Goal: Task Accomplishment & Management: Complete application form

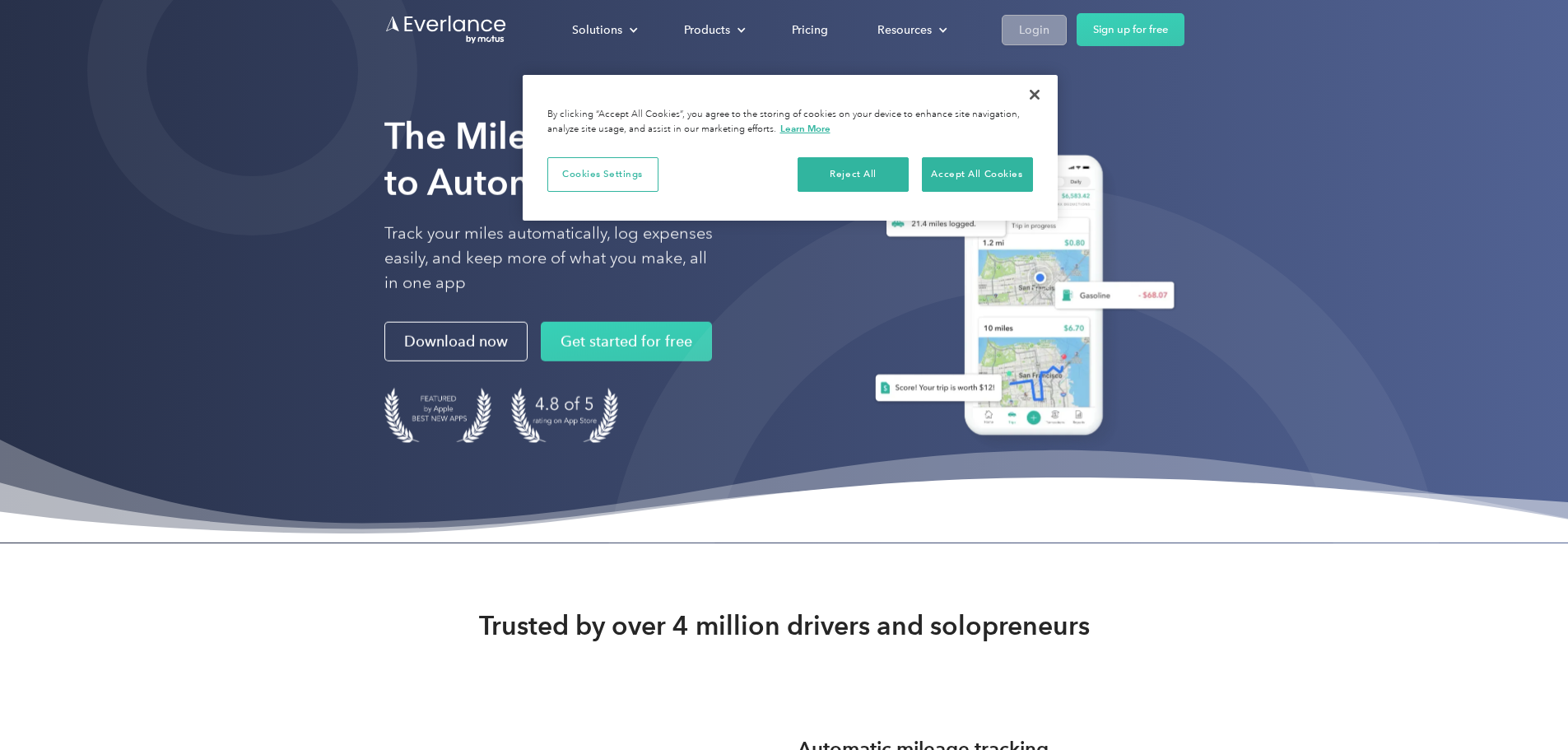
click at [1067, 27] on link "Login" at bounding box center [1034, 29] width 65 height 30
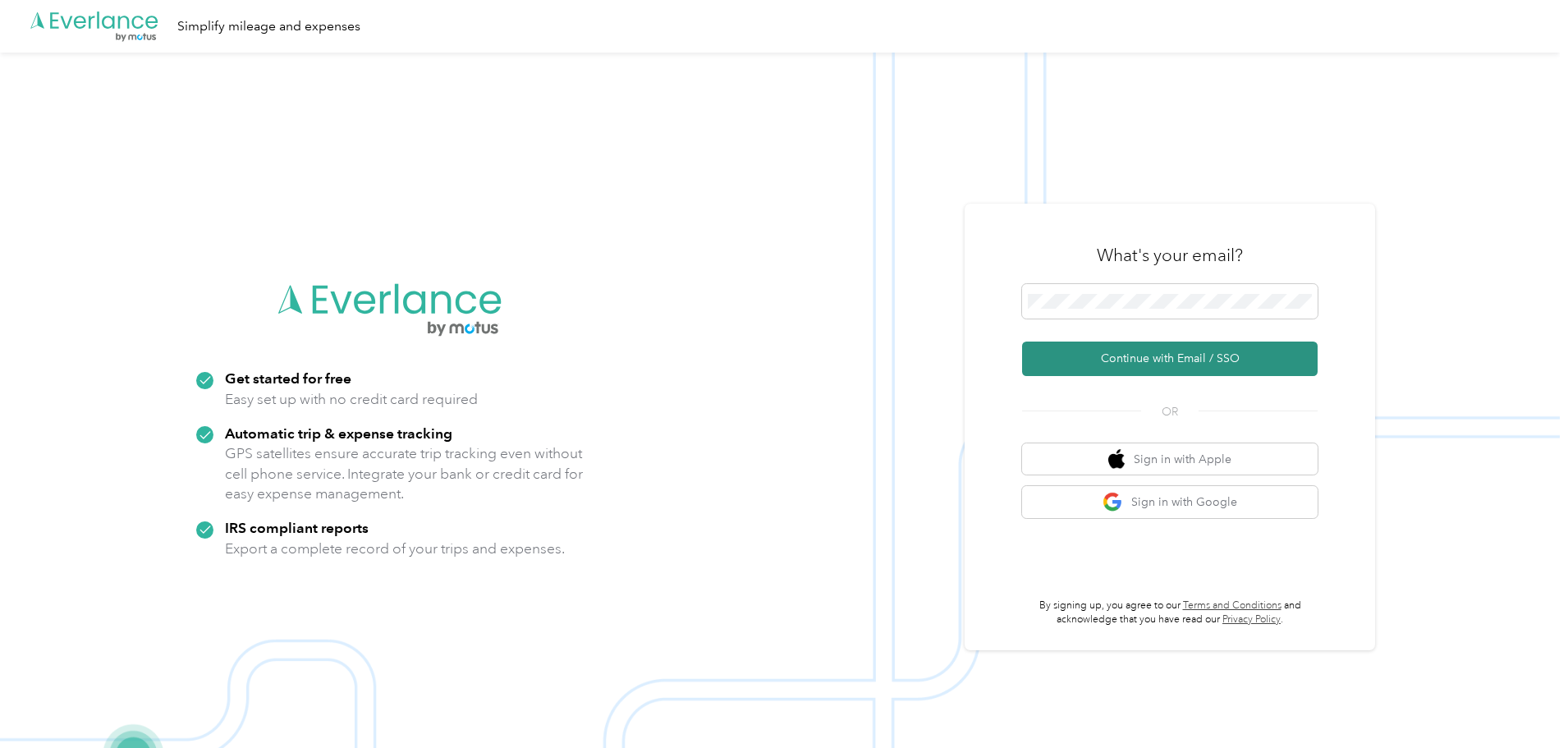
click at [1136, 366] on button "Continue with Email / SSO" at bounding box center [1169, 359] width 296 height 34
click at [1156, 357] on button "Continue with Email / SSO" at bounding box center [1169, 359] width 296 height 34
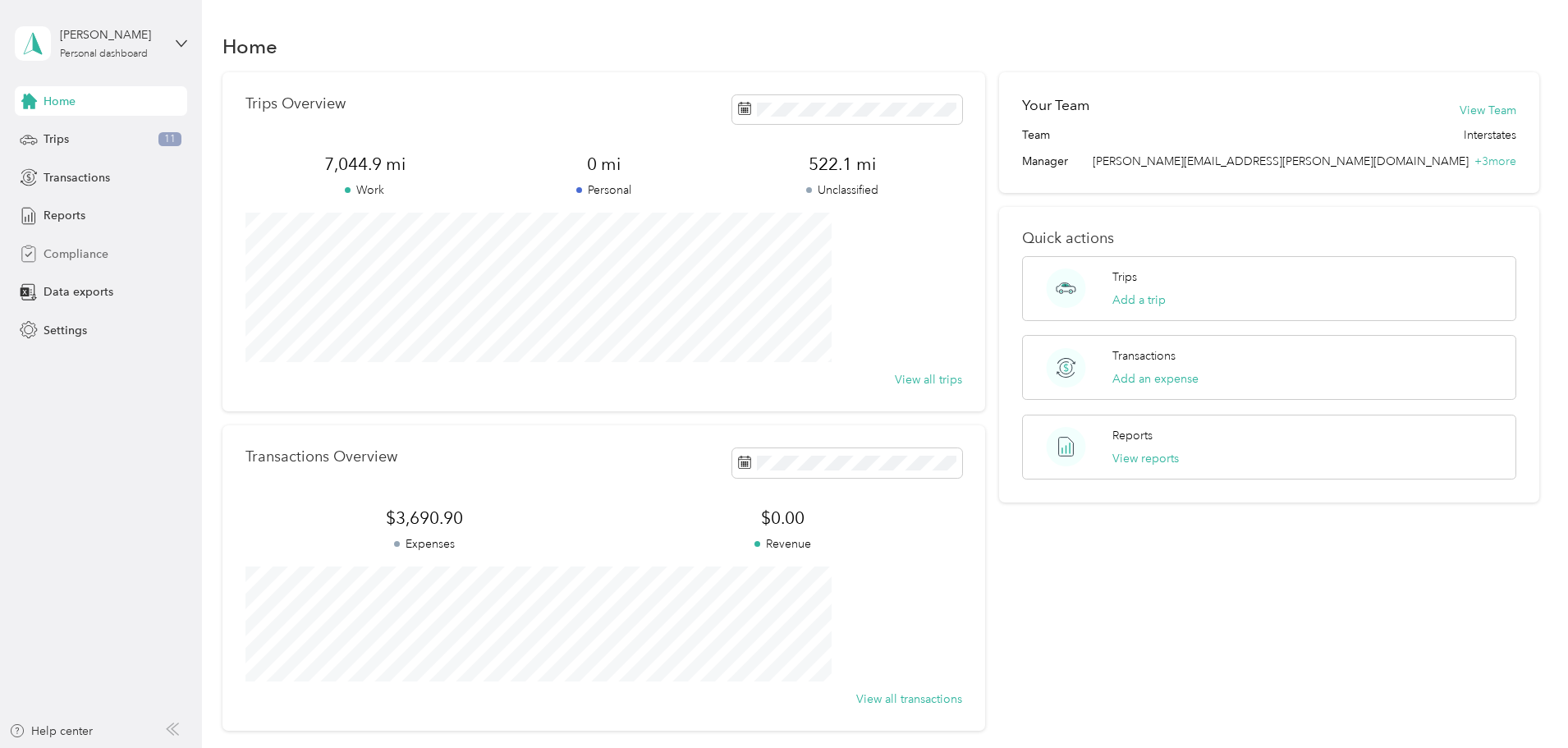
click at [115, 252] on div "Compliance" at bounding box center [100, 254] width 172 height 29
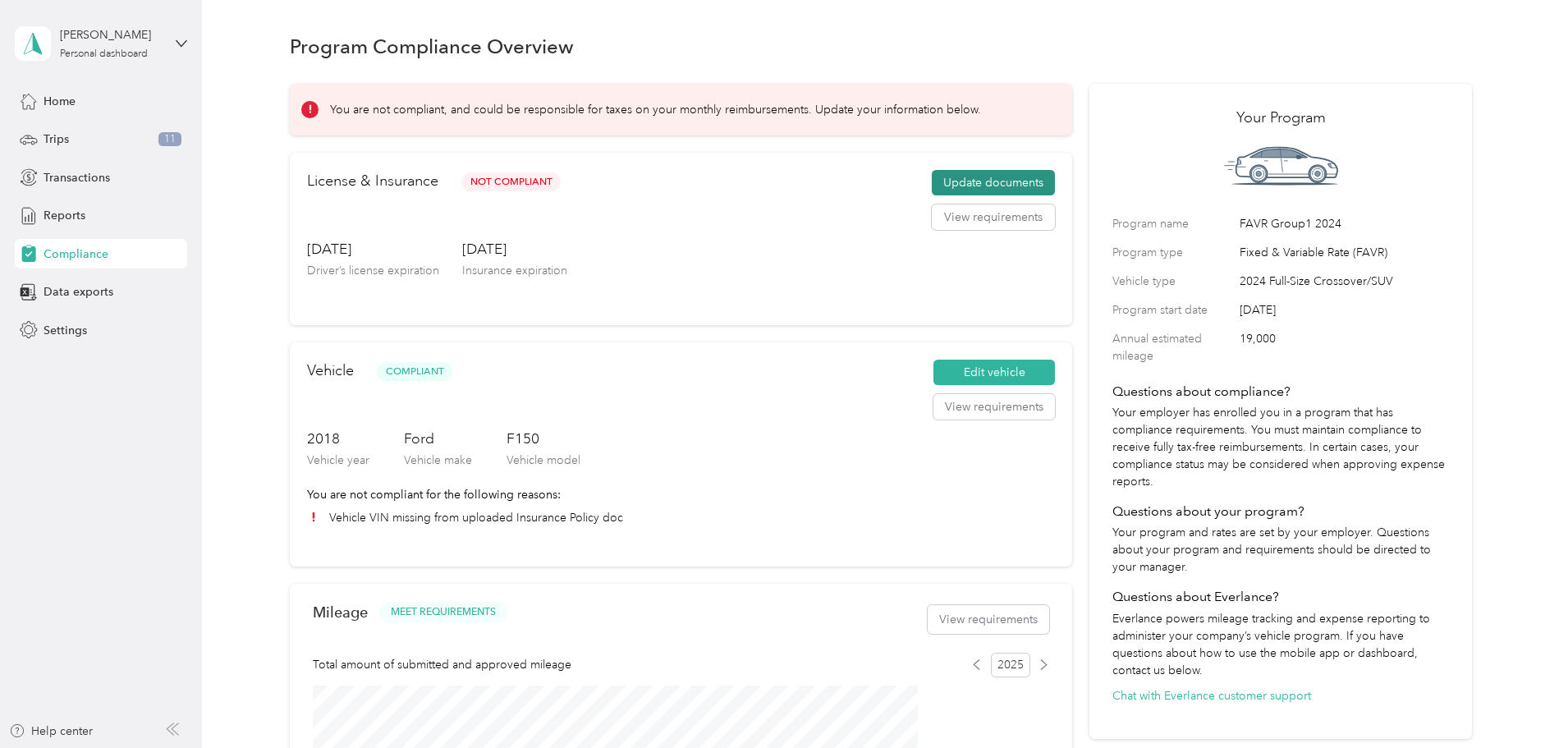
click at [961, 192] on button "Update documents" at bounding box center [994, 183] width 123 height 27
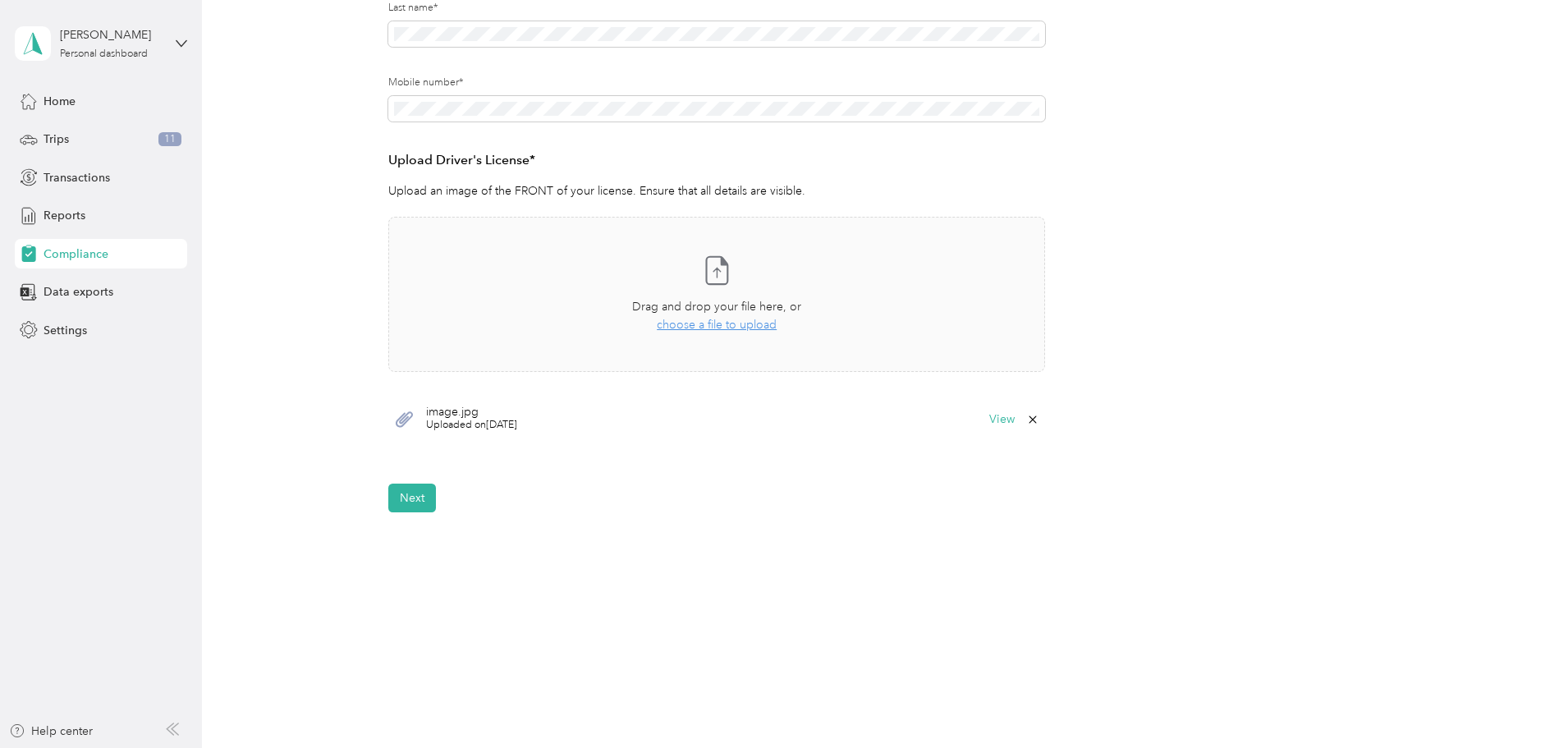
scroll to position [328, 0]
click at [420, 496] on button "Next" at bounding box center [412, 495] width 48 height 29
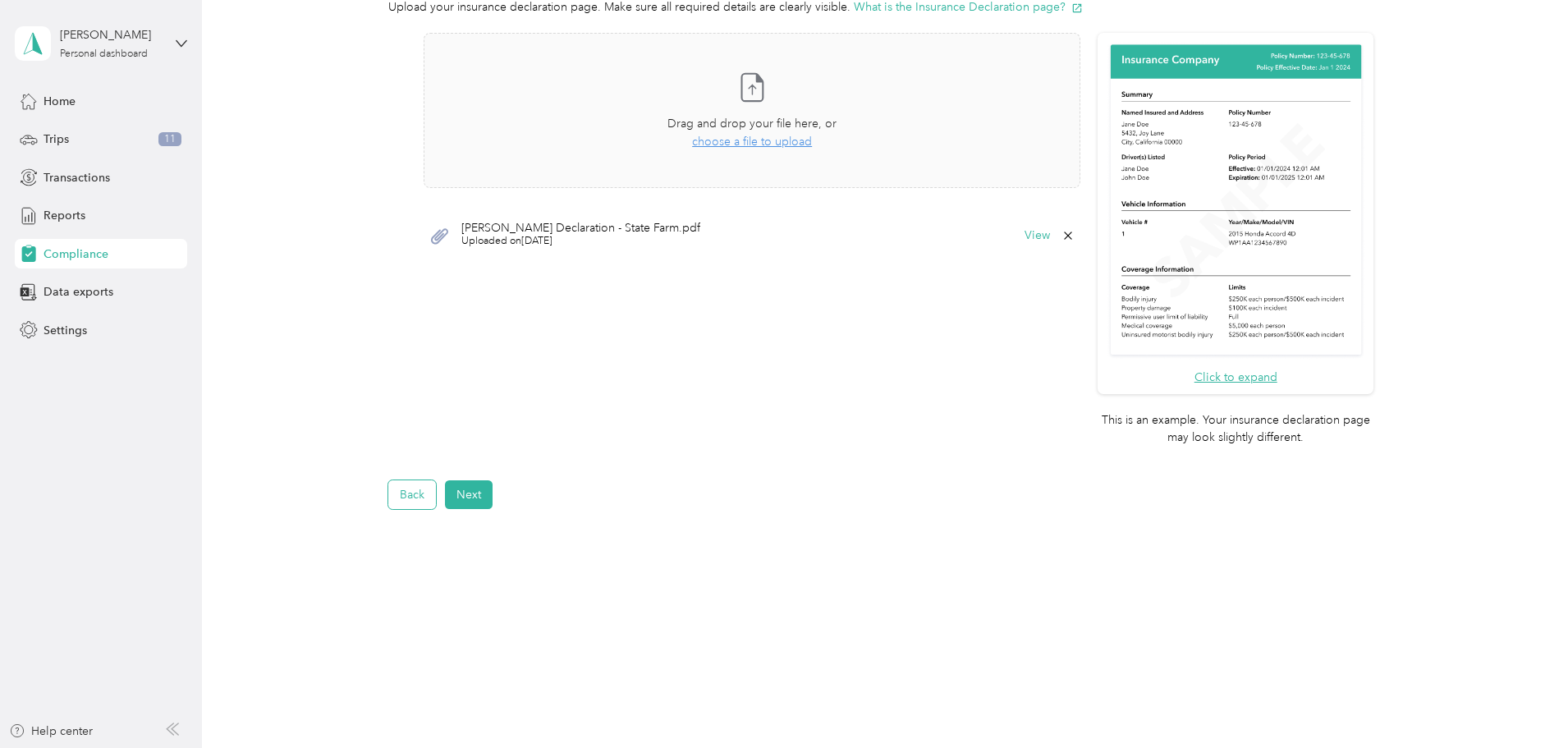
click at [409, 492] on button "Back" at bounding box center [412, 495] width 48 height 29
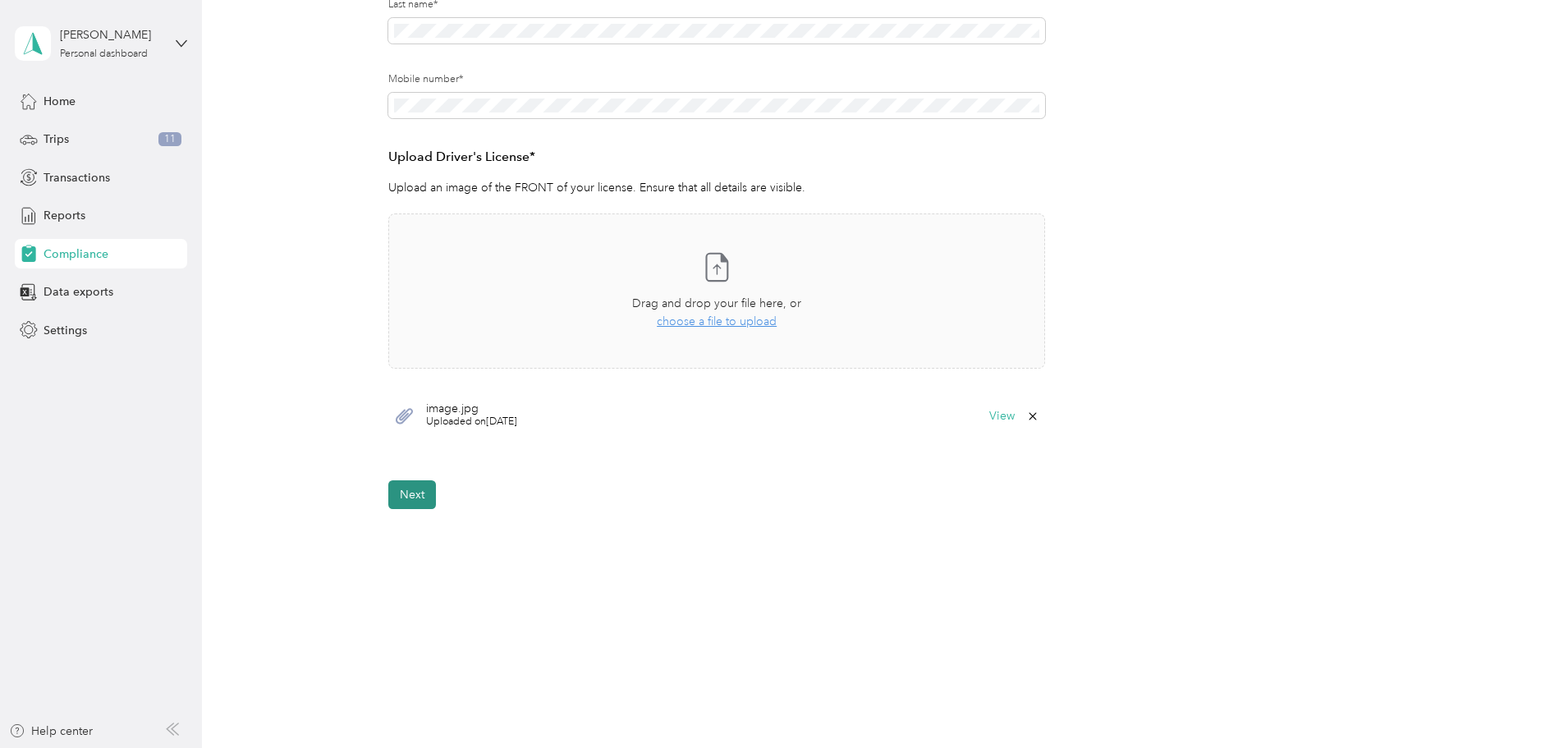
click at [388, 497] on button "Next" at bounding box center [412, 495] width 48 height 29
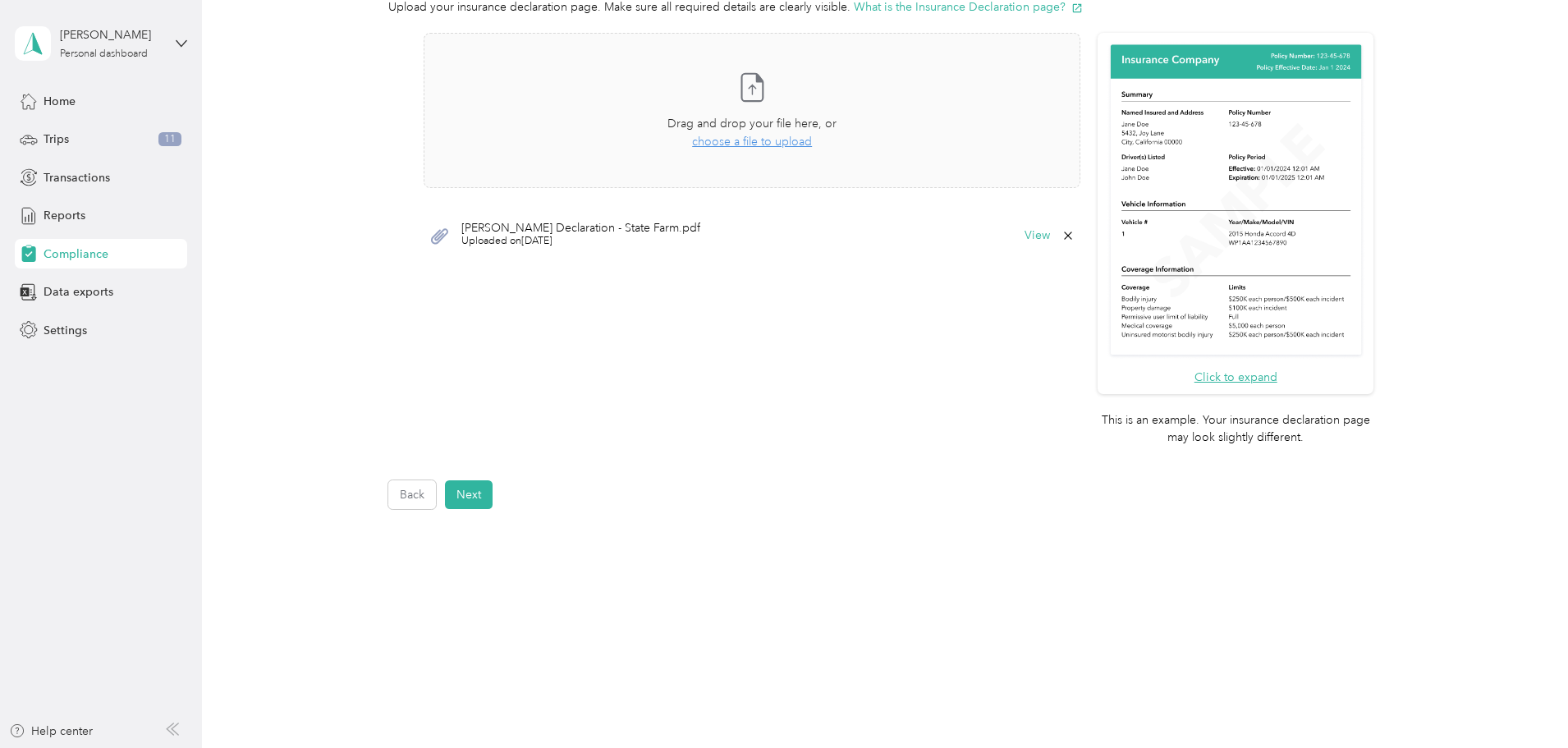
scroll to position [253, 0]
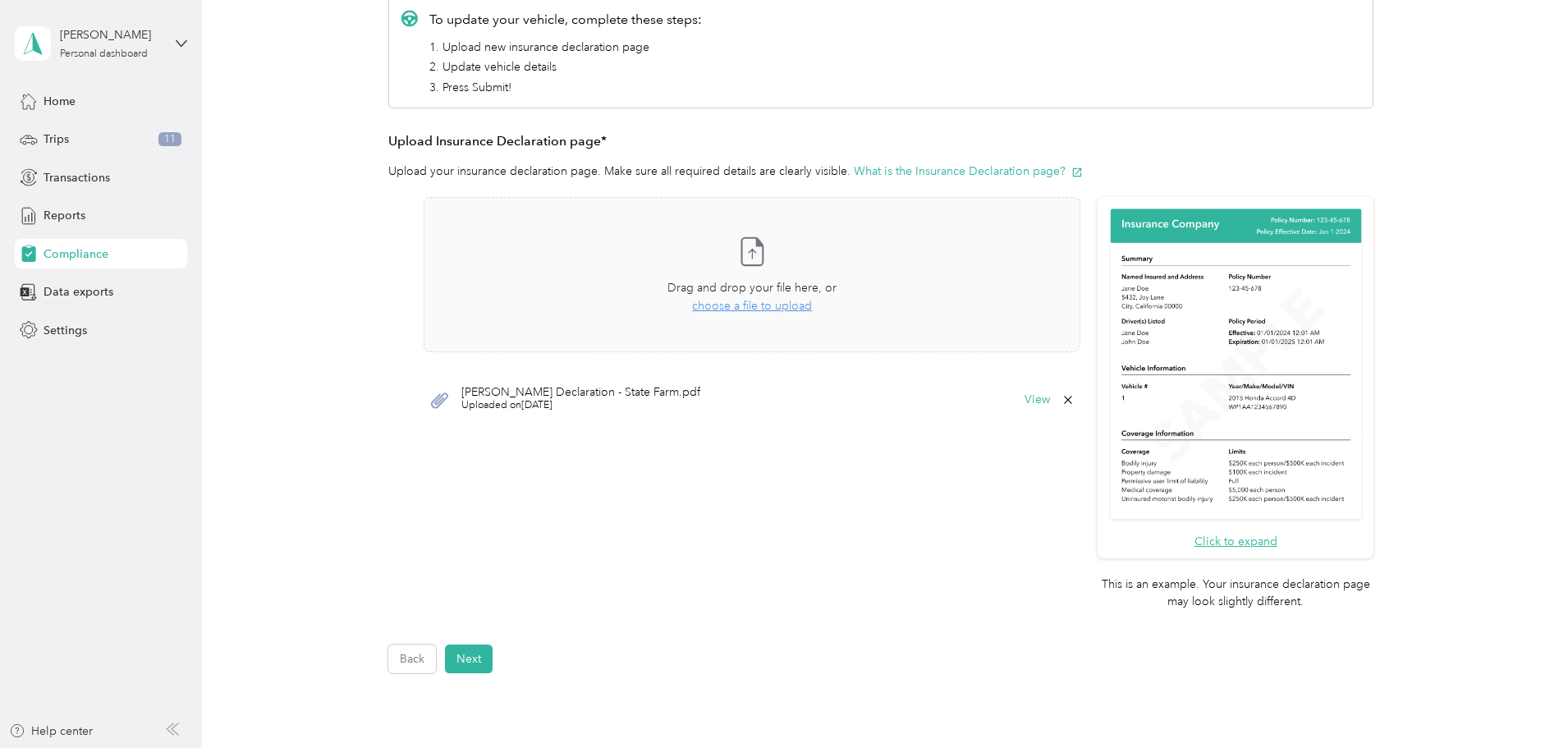
click at [1065, 395] on icon at bounding box center [1067, 400] width 13 height 13
click at [1026, 411] on button "Yes" at bounding box center [1024, 411] width 32 height 27
click at [481, 663] on button "Next" at bounding box center [469, 660] width 48 height 29
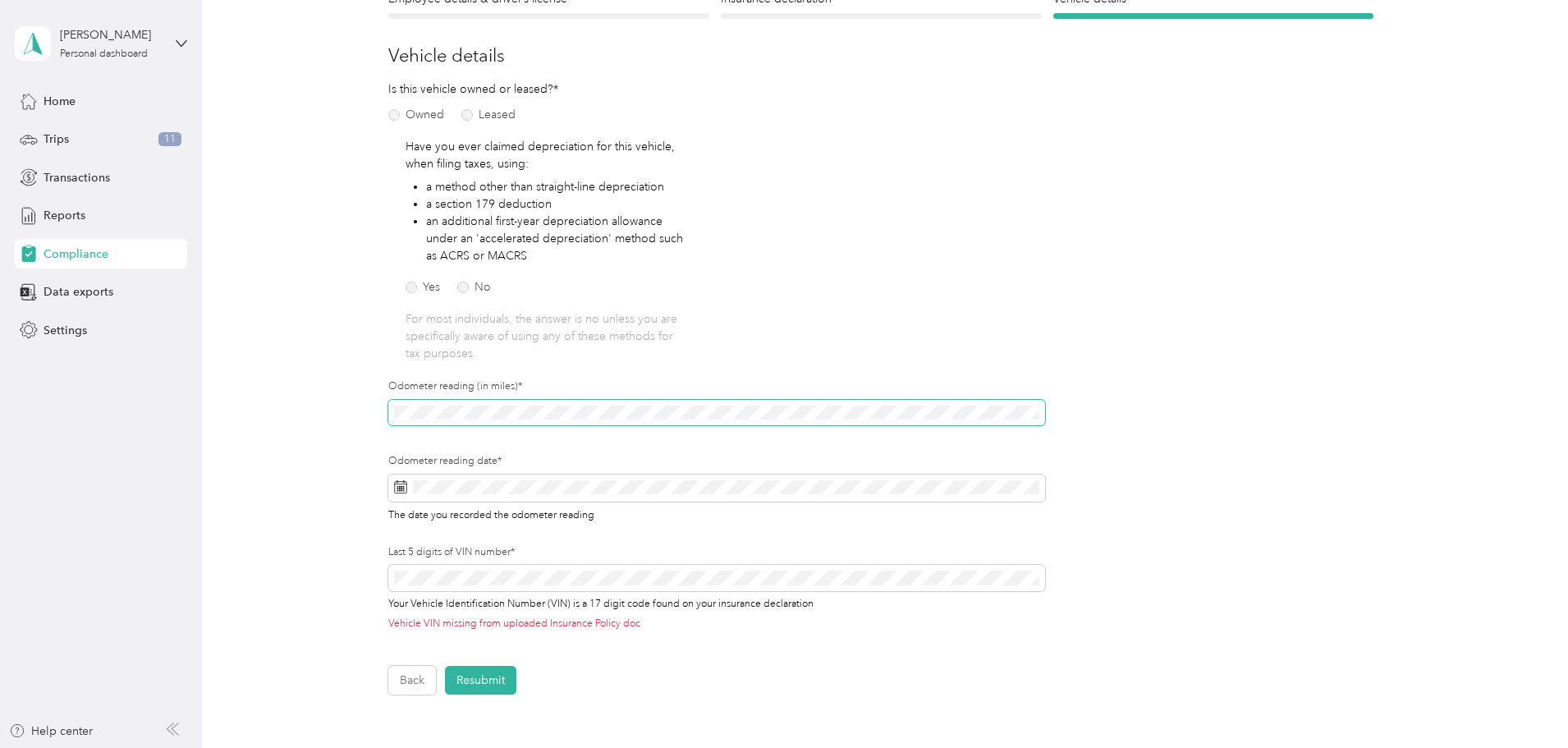
scroll to position [349, 0]
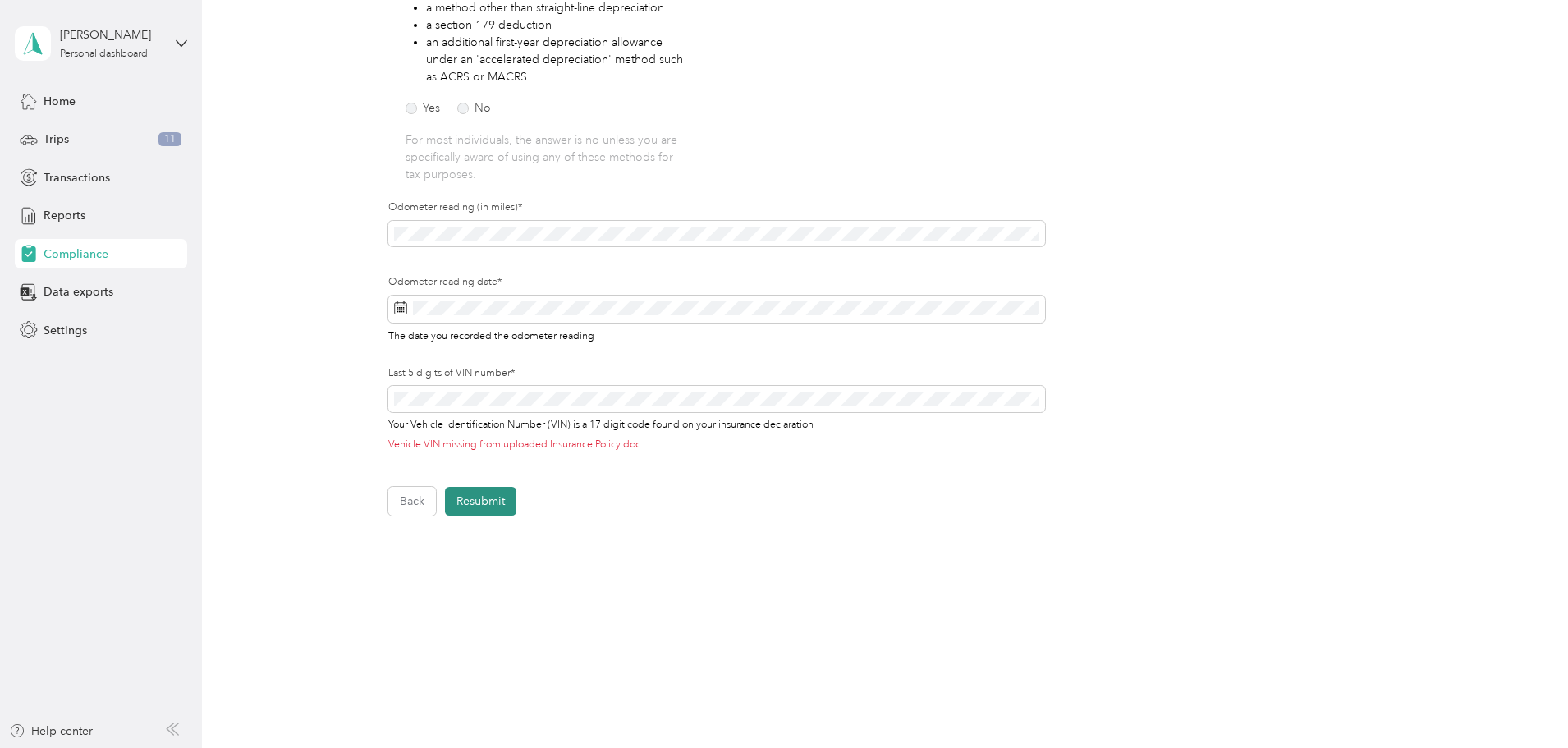
click at [491, 503] on button "Resubmit" at bounding box center [480, 502] width 71 height 29
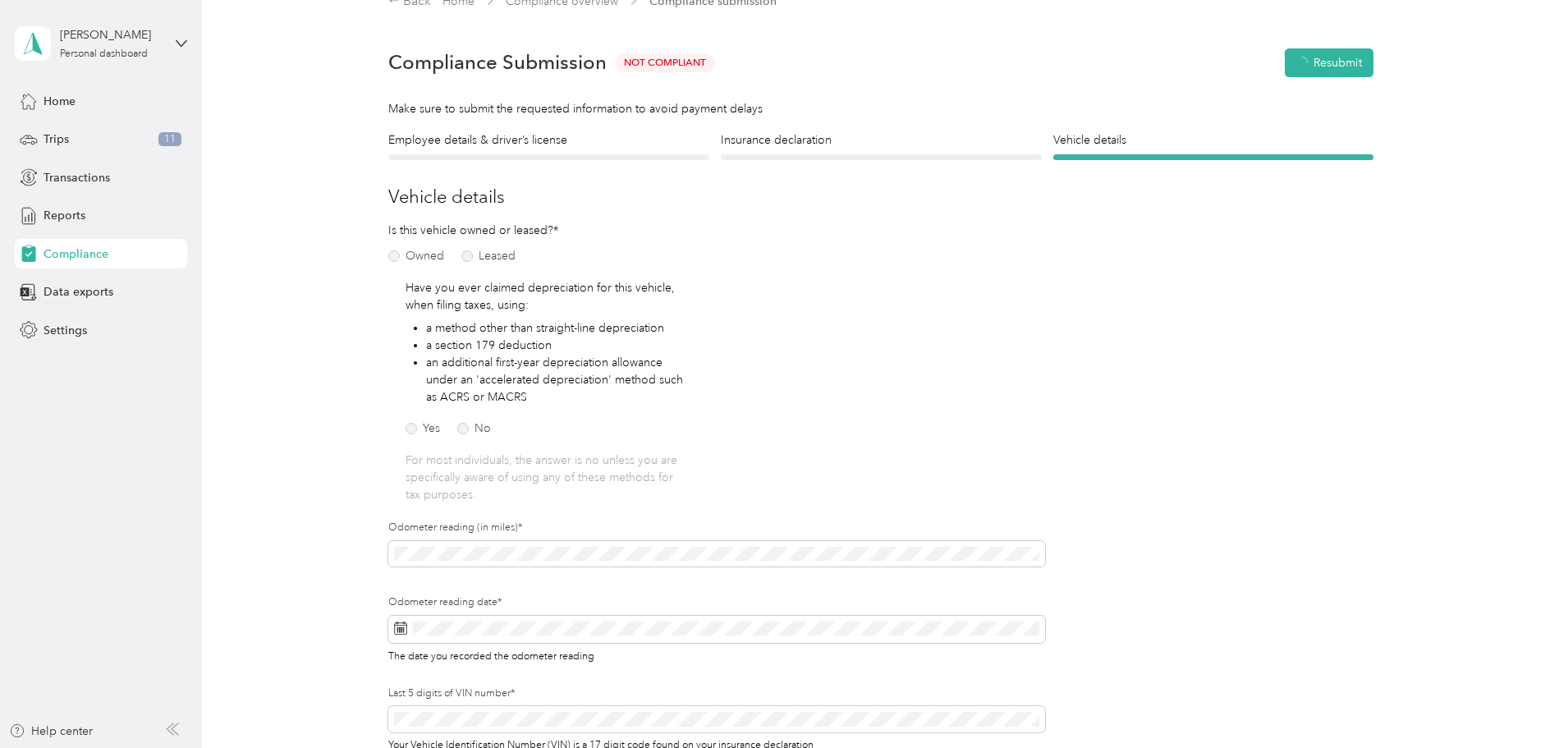
scroll to position [21, 0]
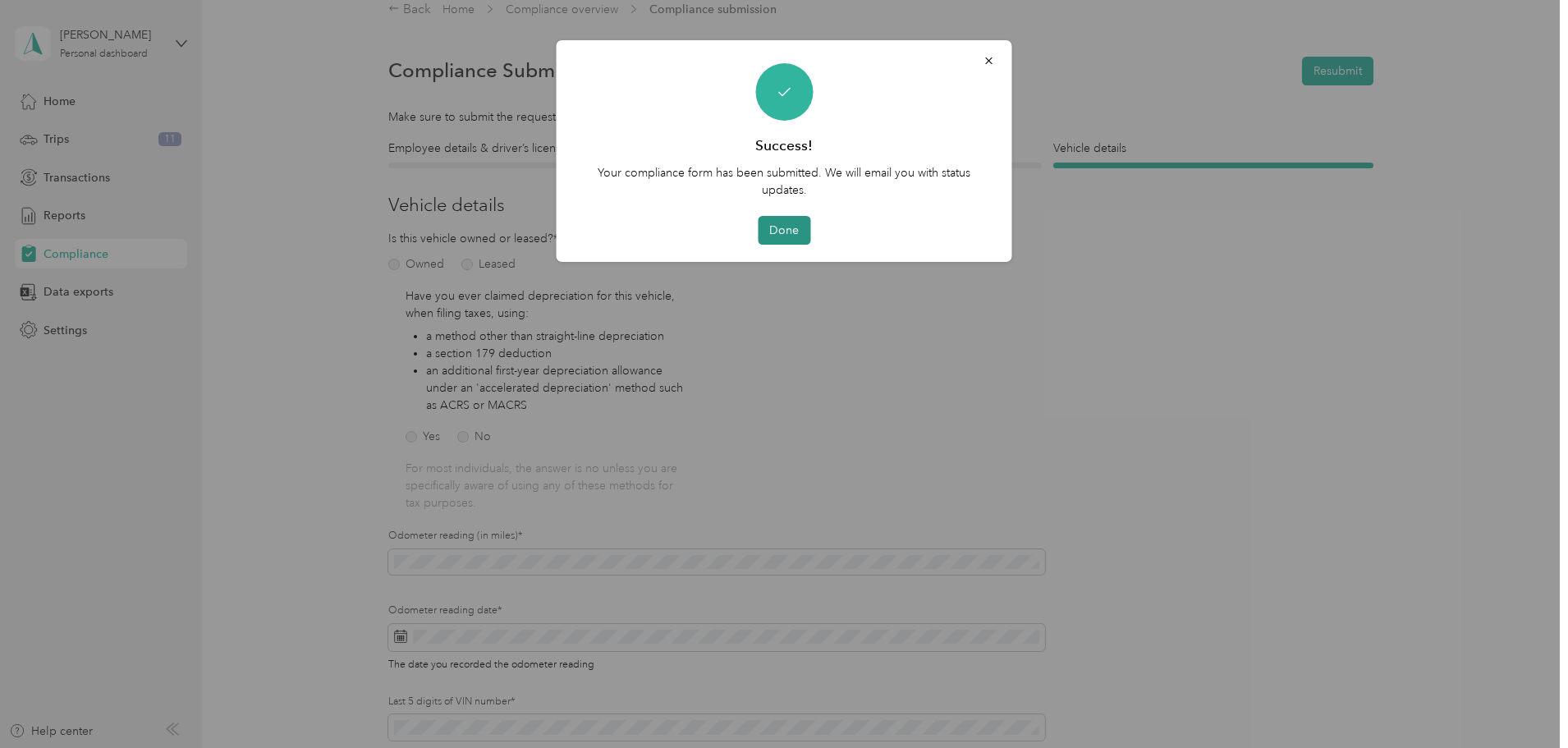
click at [785, 232] on button "Done" at bounding box center [784, 231] width 52 height 29
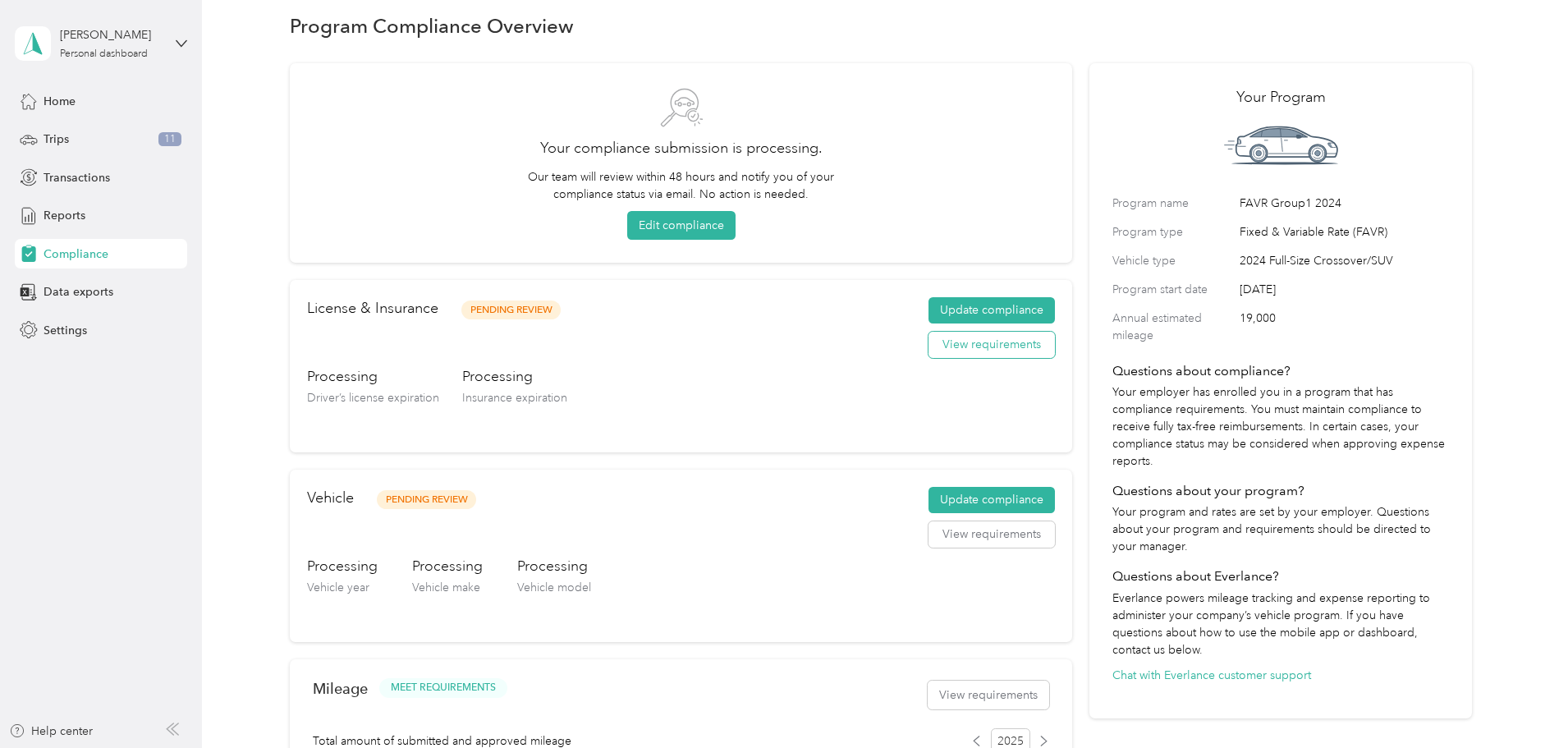
click at [928, 356] on button "View requirements" at bounding box center [991, 345] width 126 height 27
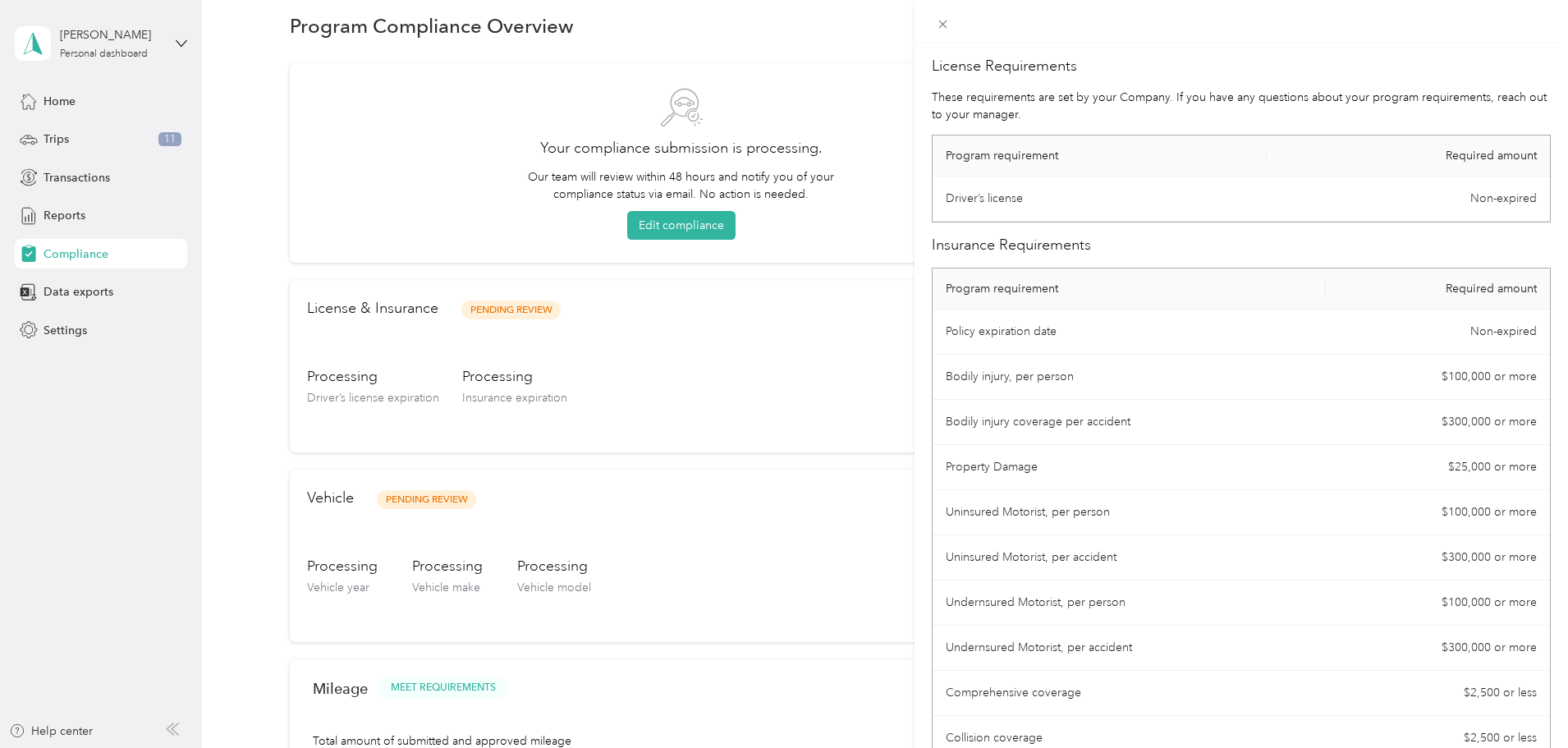
click at [889, 360] on div "License Requirements These requirements are set by your Company. If you have an…" at bounding box center [784, 374] width 1568 height 748
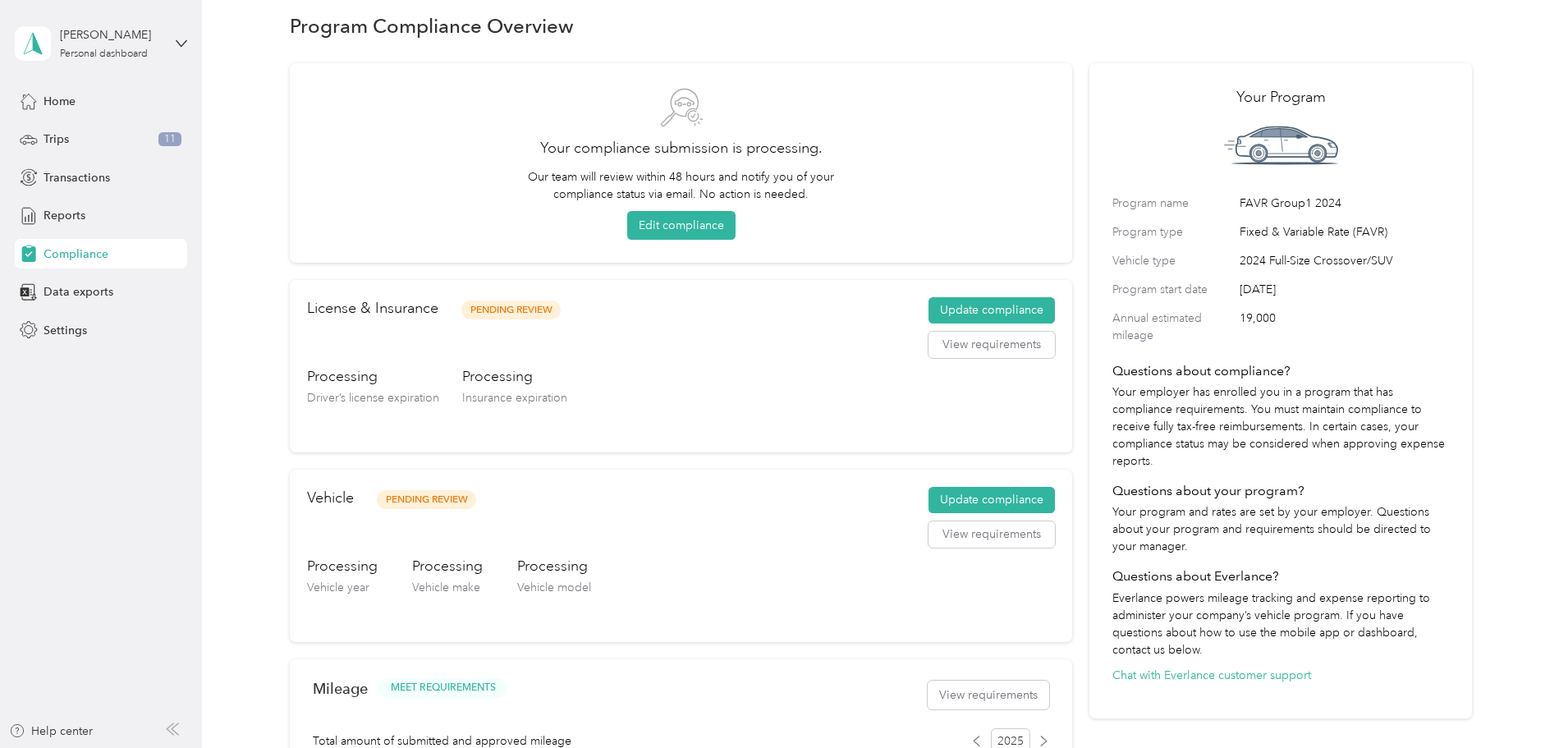
click at [928, 323] on button "Update compliance" at bounding box center [991, 311] width 126 height 27
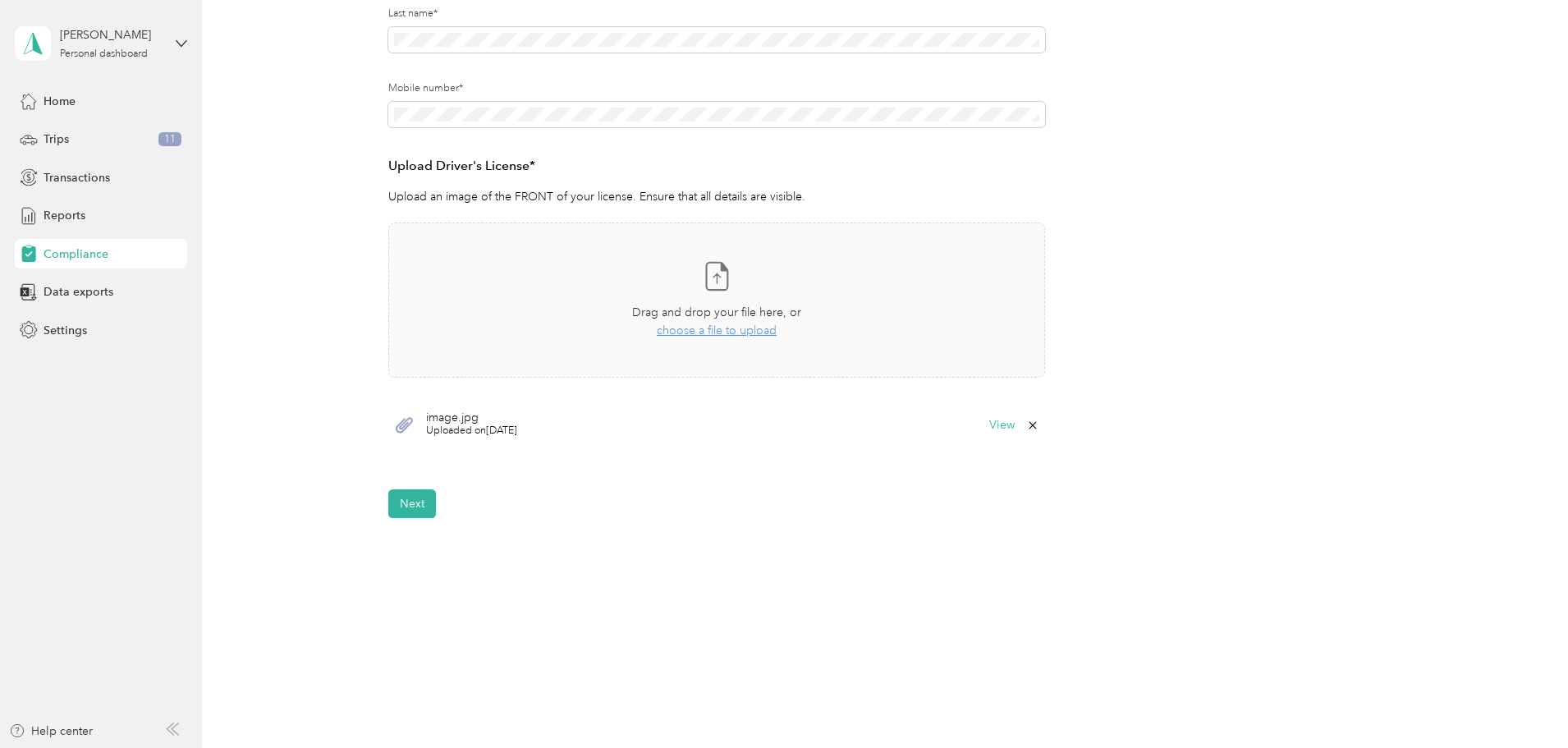
scroll to position [328, 0]
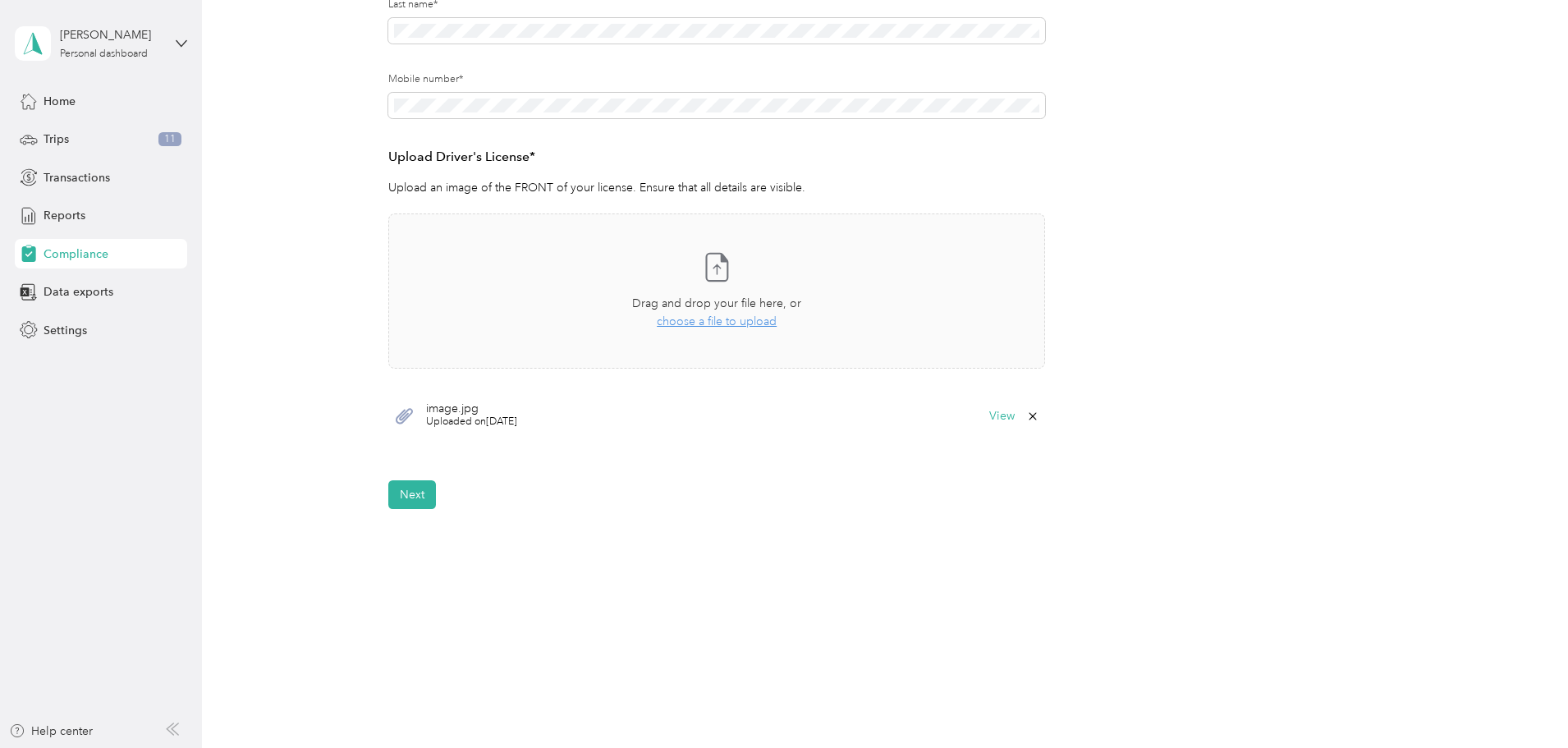
click at [1023, 417] on div "View" at bounding box center [1014, 416] width 50 height 13
click at [1036, 413] on icon at bounding box center [1032, 416] width 13 height 13
click at [996, 430] on button "Yes" at bounding box center [989, 428] width 32 height 27
click at [400, 495] on button "Next" at bounding box center [412, 495] width 48 height 29
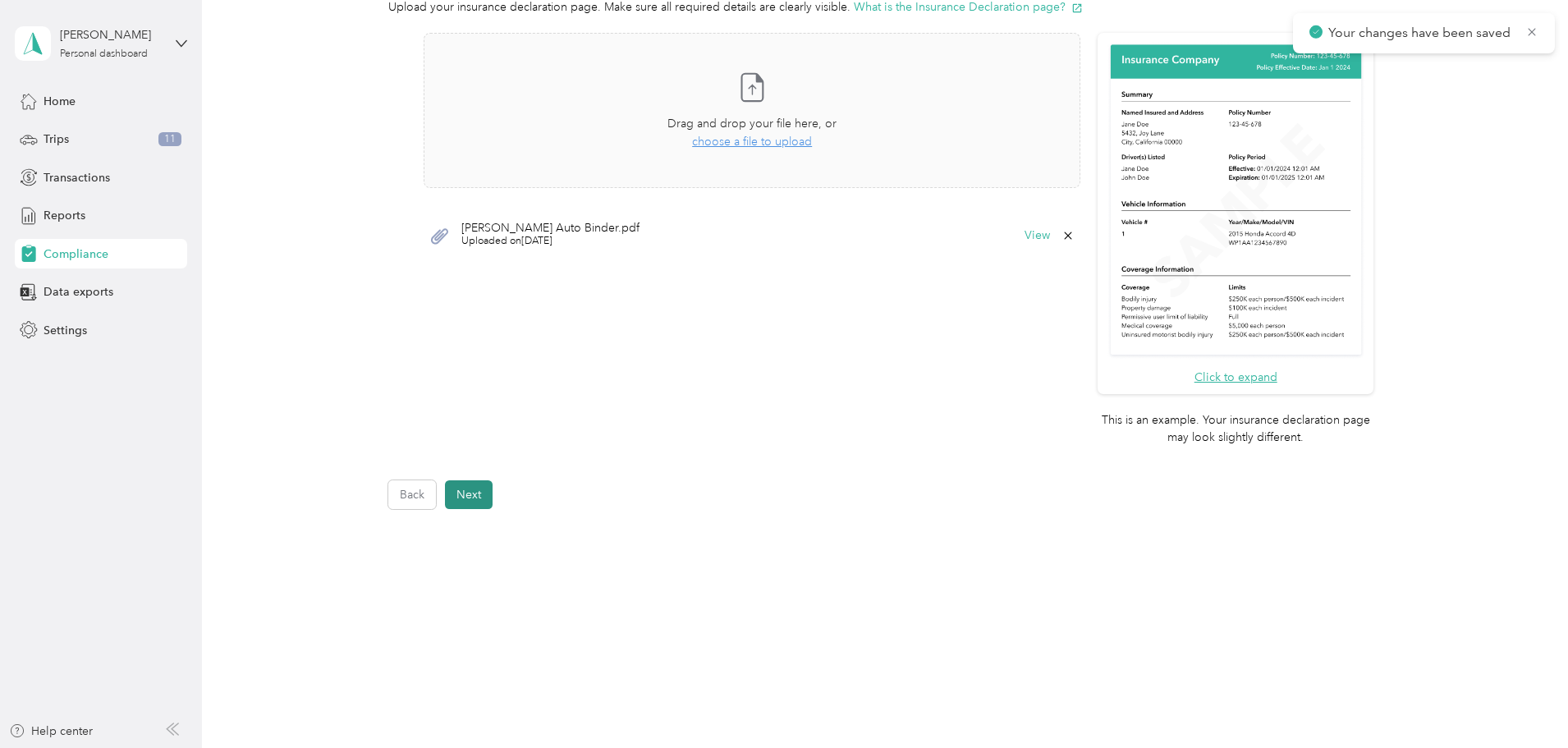
click at [478, 498] on button "Next" at bounding box center [469, 495] width 48 height 29
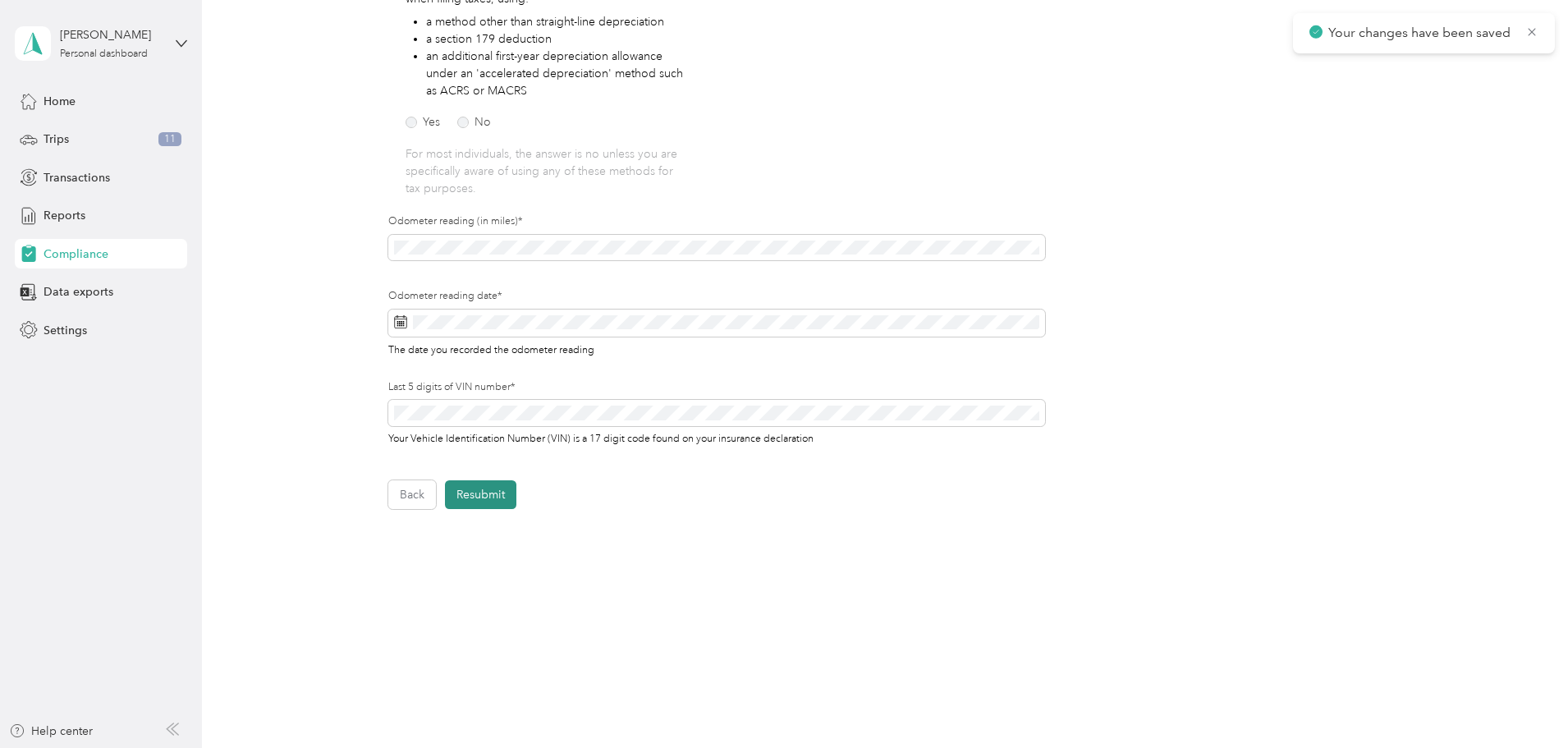
click at [470, 495] on button "Resubmit" at bounding box center [480, 495] width 71 height 29
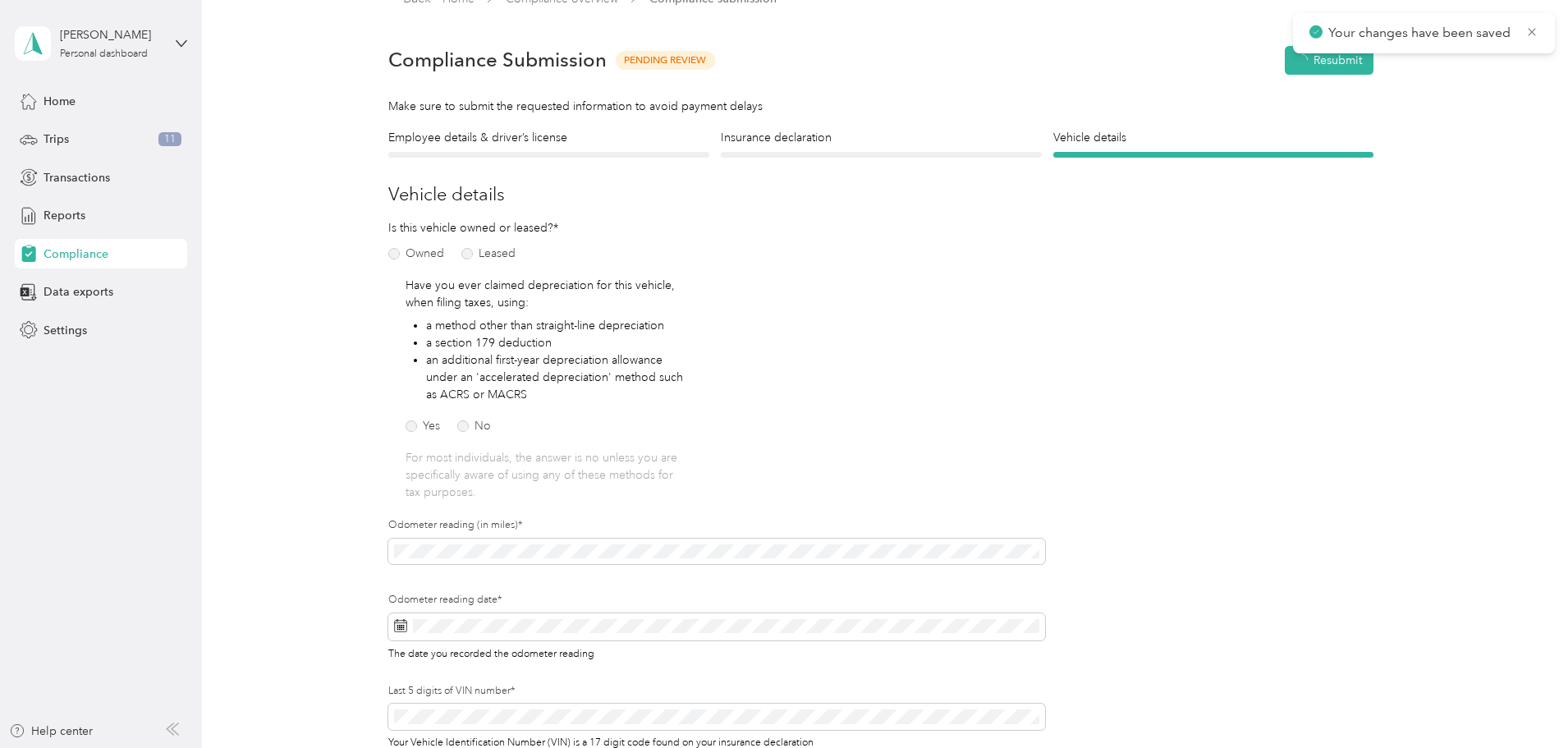
scroll to position [21, 0]
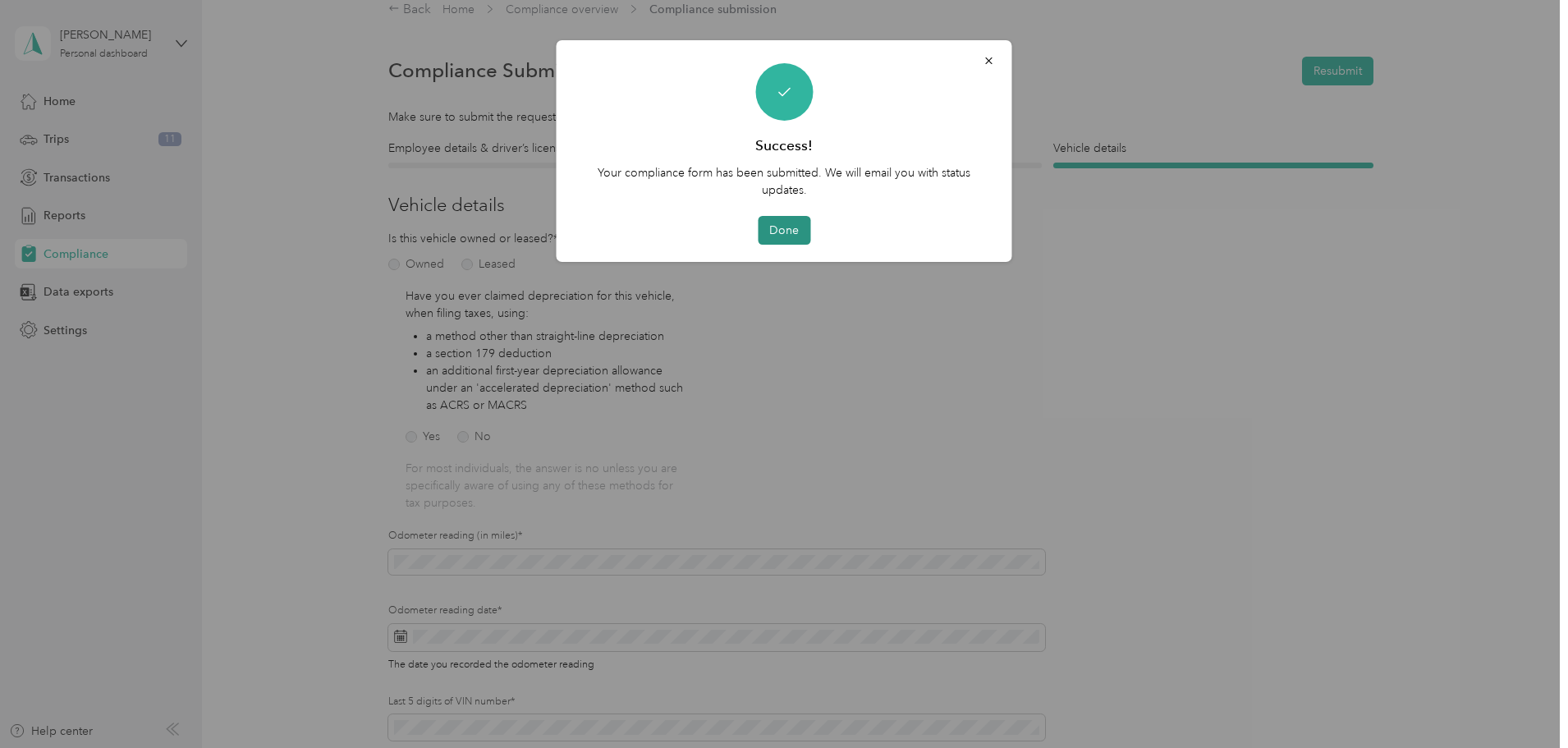
click at [783, 231] on button "Done" at bounding box center [784, 231] width 52 height 29
